Goal: Transaction & Acquisition: Purchase product/service

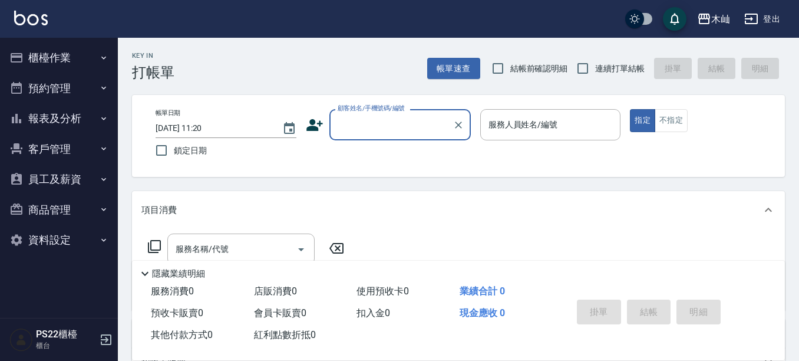
scroll to position [118, 0]
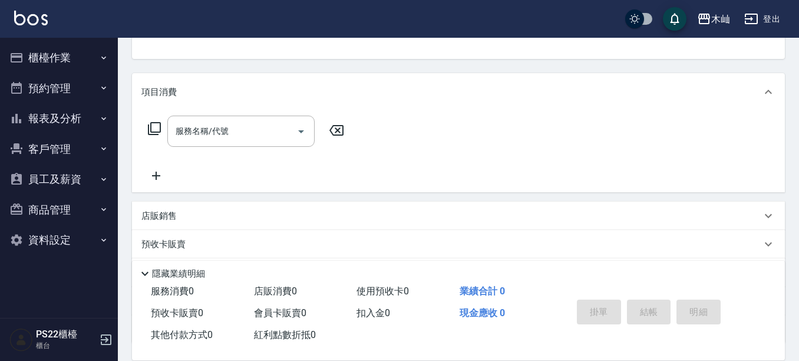
click at [67, 158] on button "客戶管理" at bounding box center [59, 149] width 108 height 31
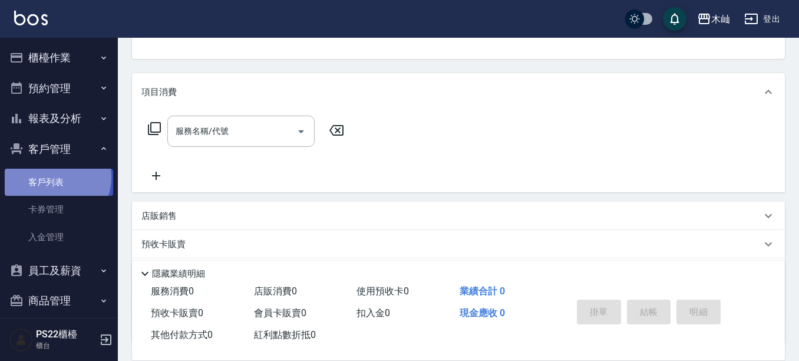
click at [52, 177] on link "客戶列表" at bounding box center [59, 182] width 108 height 27
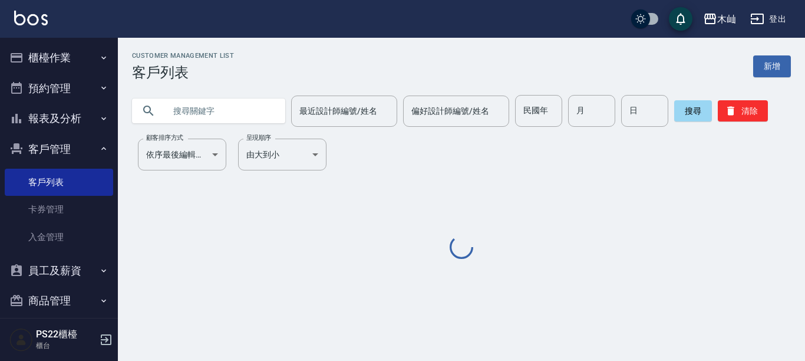
click at [216, 107] on input "text" at bounding box center [220, 111] width 111 height 32
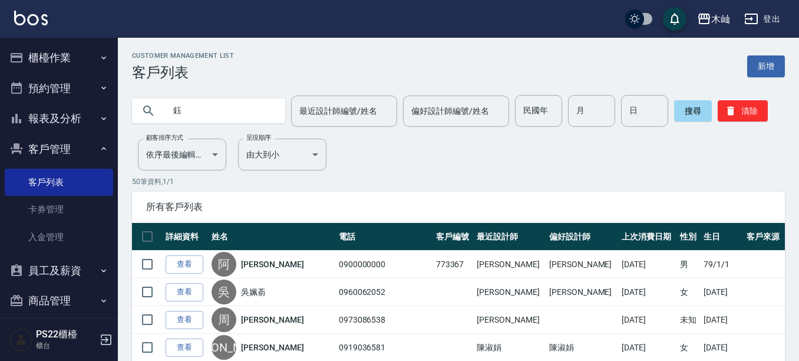
type input "鈺"
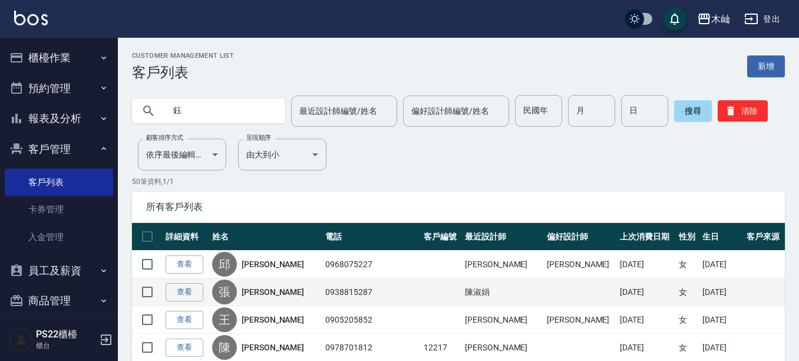
scroll to position [59, 0]
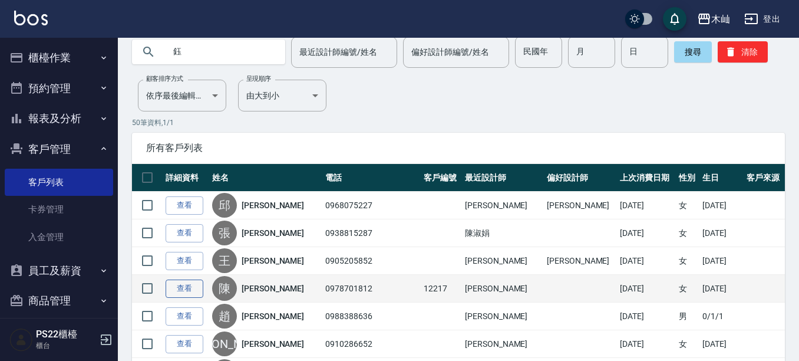
click at [193, 285] on link "查看" at bounding box center [185, 288] width 38 height 18
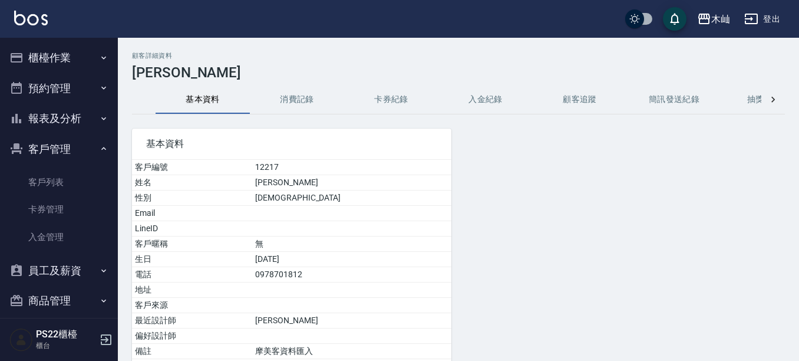
click at [292, 93] on button "消費記錄" at bounding box center [297, 99] width 94 height 28
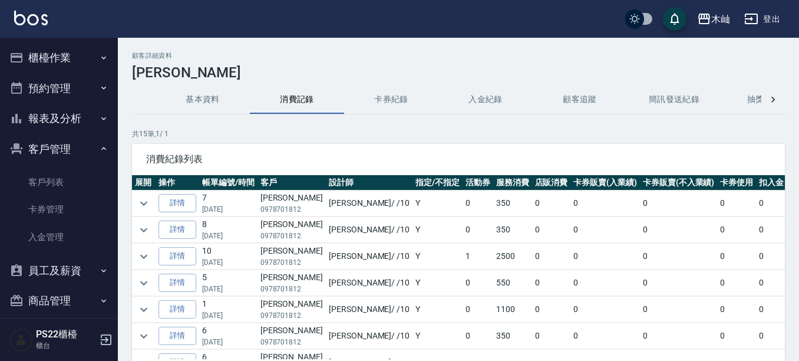
scroll to position [59, 0]
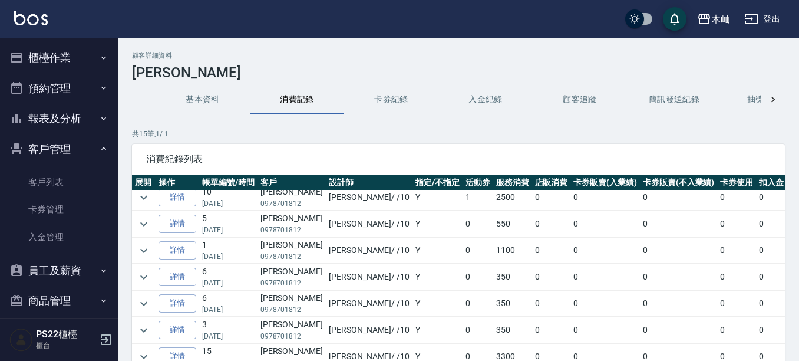
click at [153, 251] on td at bounding box center [144, 251] width 24 height 26
click at [135, 250] on button "expand row" at bounding box center [144, 251] width 18 height 18
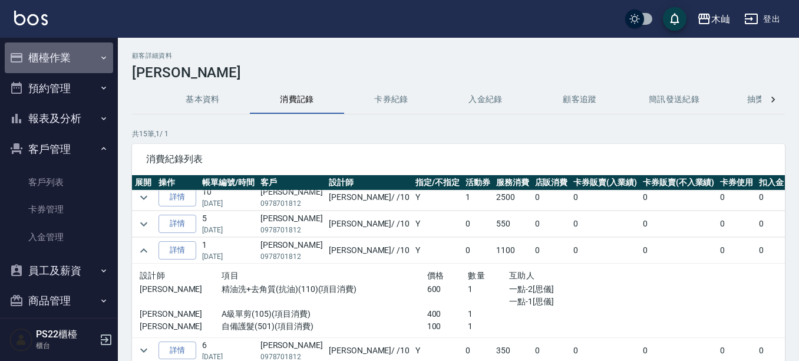
click at [61, 55] on button "櫃檯作業" at bounding box center [59, 57] width 108 height 31
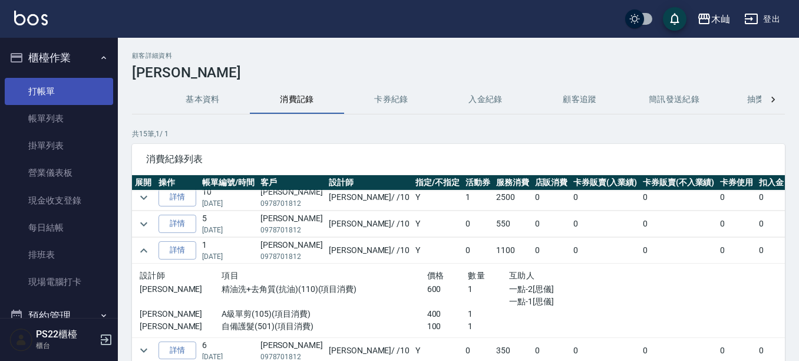
click at [57, 84] on link "打帳單" at bounding box center [59, 91] width 108 height 27
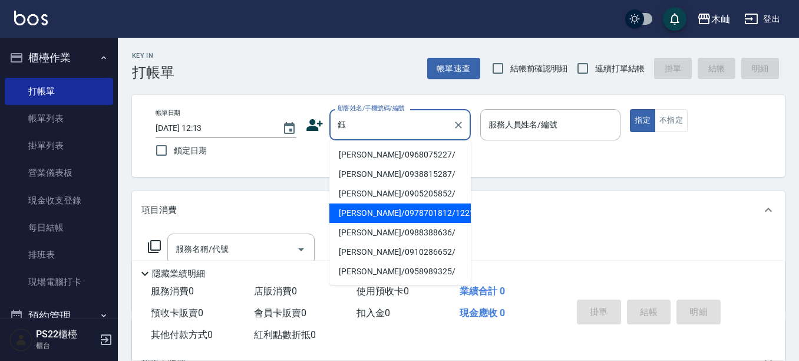
click at [380, 209] on li "[PERSON_NAME]/0978701812/12217" at bounding box center [400, 212] width 141 height 19
type input "[PERSON_NAME]/0978701812/12217"
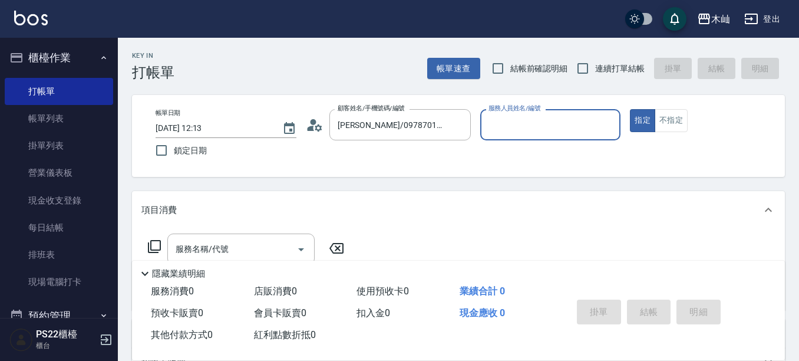
scroll to position [59, 0]
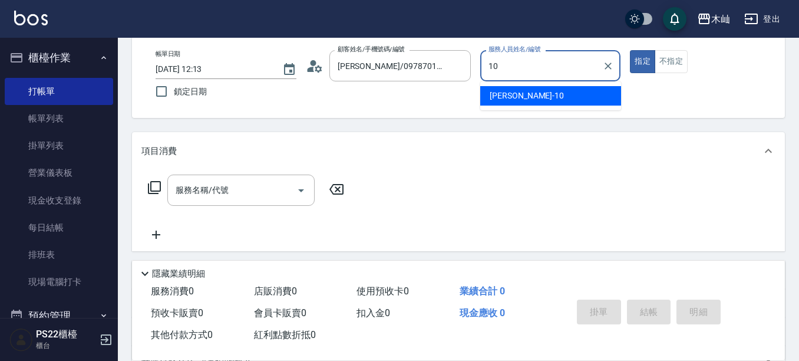
type input "10"
type button "true"
type input "小愛-10"
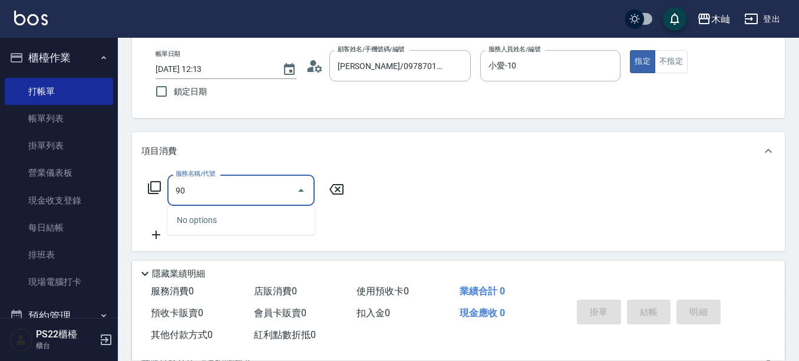
type input "9"
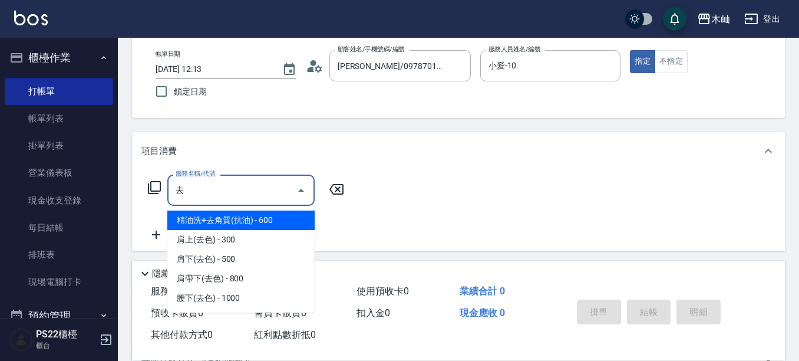
click at [252, 221] on span "精油洗+去角質(抗油) - 600" at bounding box center [240, 219] width 147 height 19
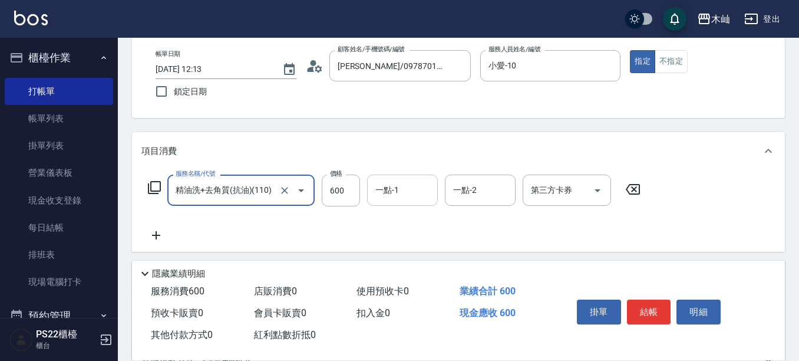
type input "精油洗+去角質(抗油)(110)"
click at [416, 194] on input "一點-1" at bounding box center [403, 190] width 60 height 21
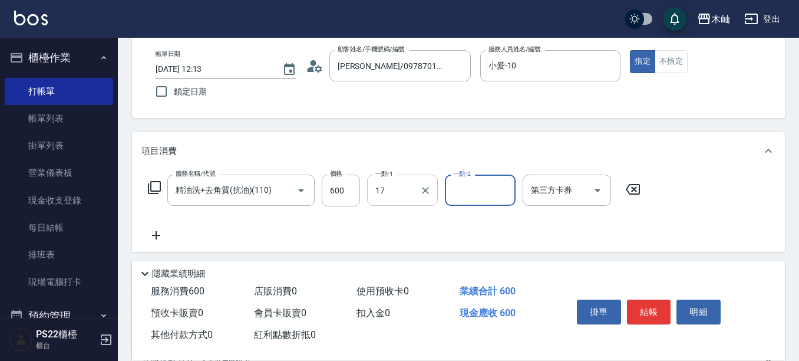
type input "[PERSON_NAME]-17"
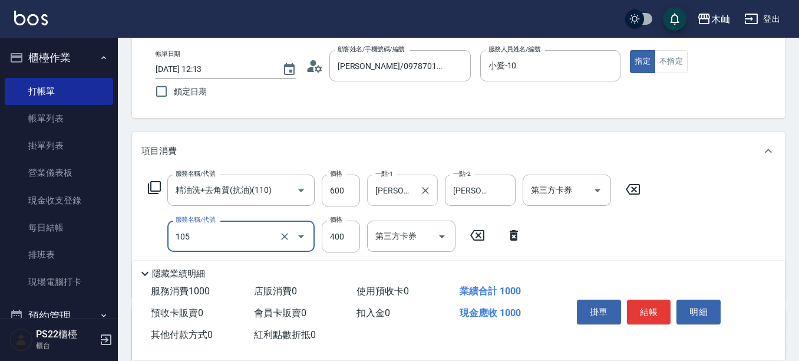
type input "A級單剪(105)"
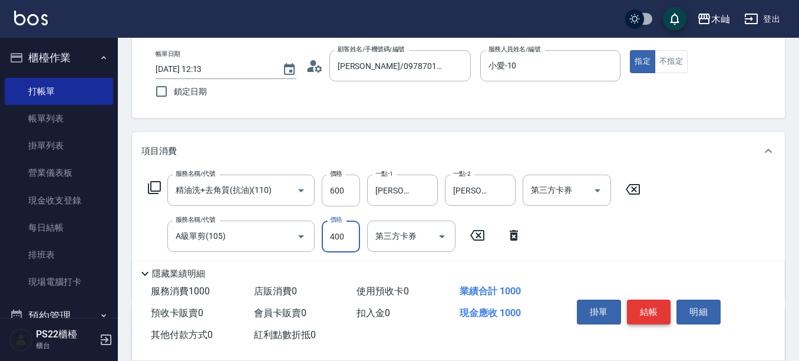
click at [645, 302] on button "結帳" at bounding box center [649, 311] width 44 height 25
